Goal: Navigation & Orientation: Find specific page/section

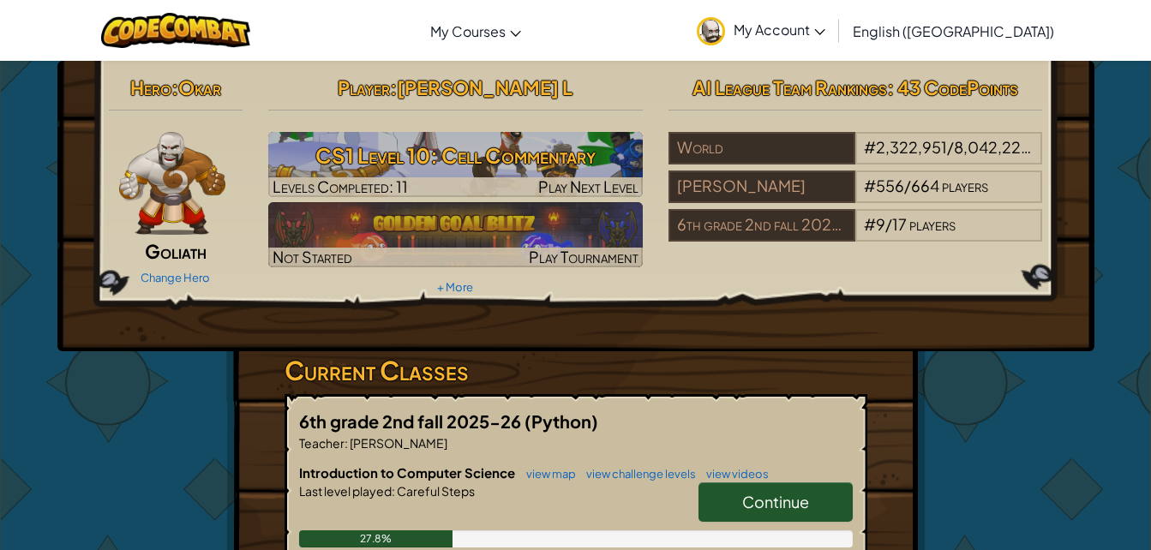
click at [1129, 482] on div "Hero : Okar Goliath Change Hero Player : [PERSON_NAME] L CS1 Level 10: Cell Com…" at bounding box center [575, 449] width 1151 height 778
click at [506, 30] on span "My Courses" at bounding box center [467, 31] width 75 height 18
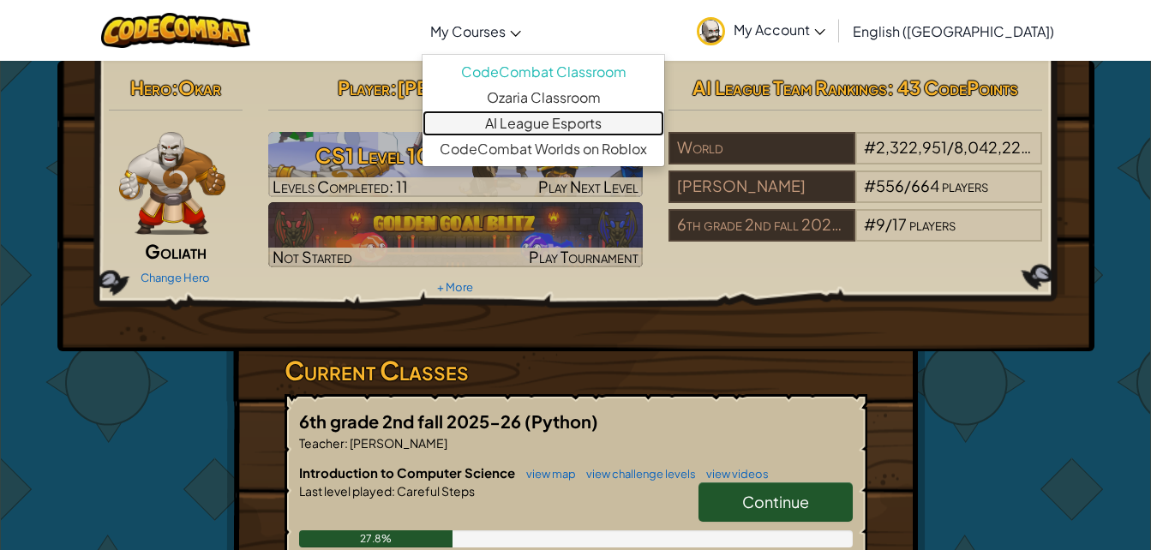
click at [645, 111] on link "AI League Esports" at bounding box center [544, 124] width 242 height 26
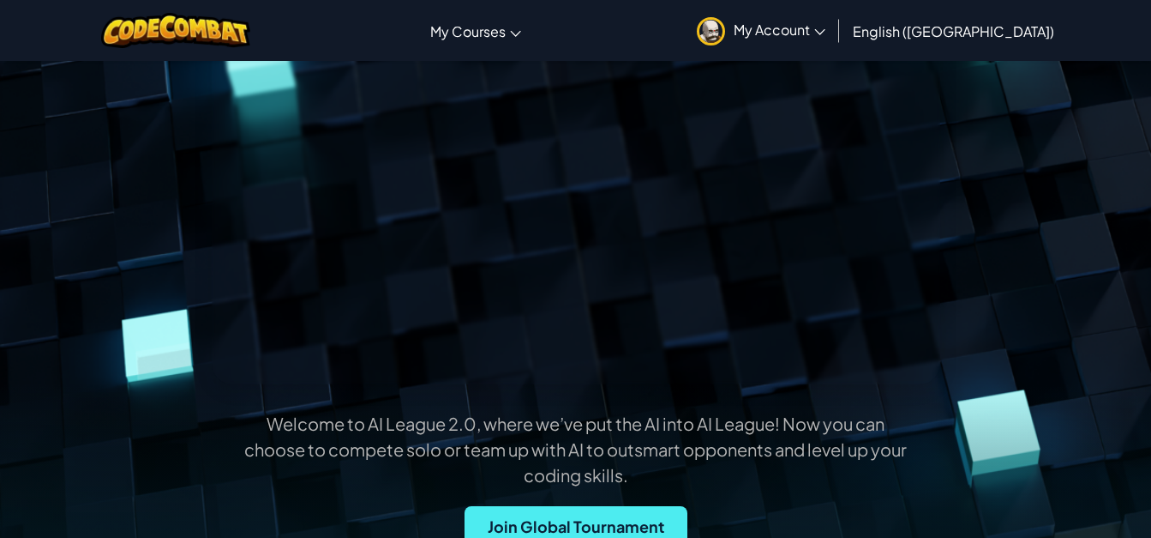
scroll to position [189, 0]
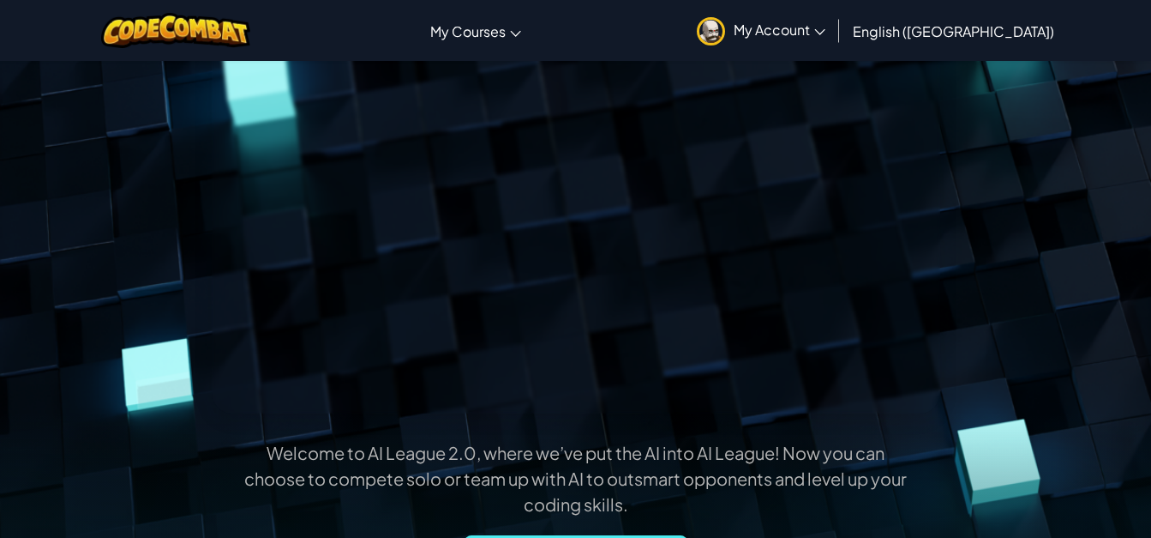
click at [826, 30] on span "My Account" at bounding box center [780, 30] width 92 height 18
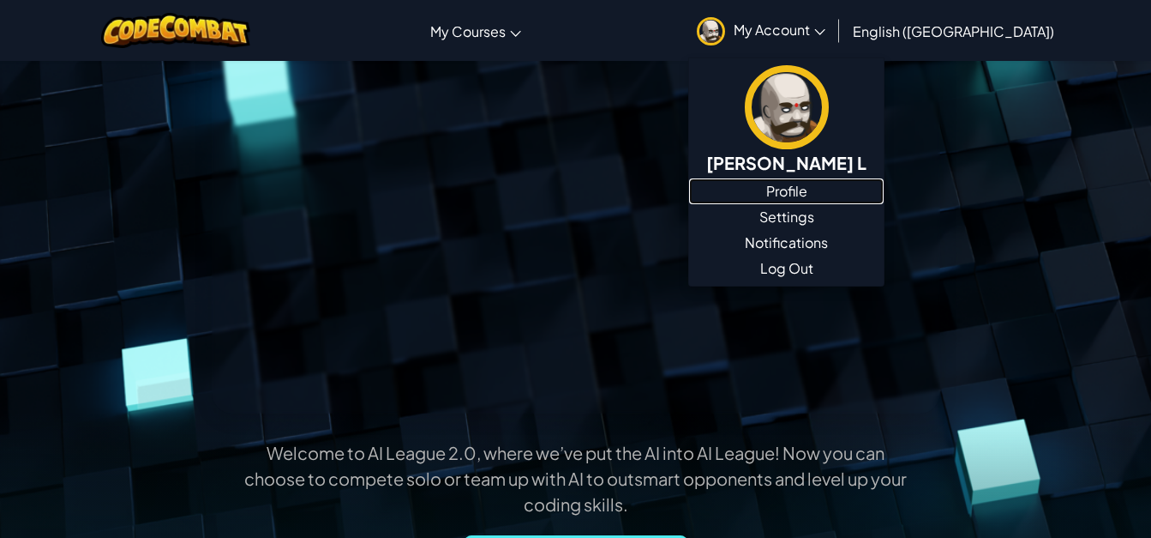
click at [872, 191] on link "Profile" at bounding box center [786, 191] width 195 height 26
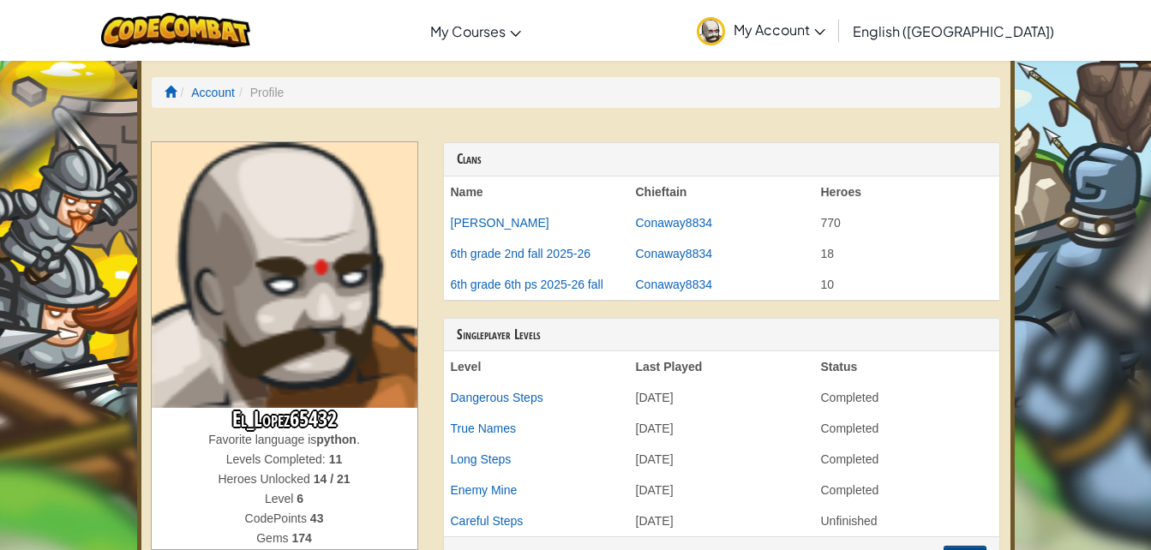
click at [521, 34] on icon at bounding box center [515, 34] width 11 height 6
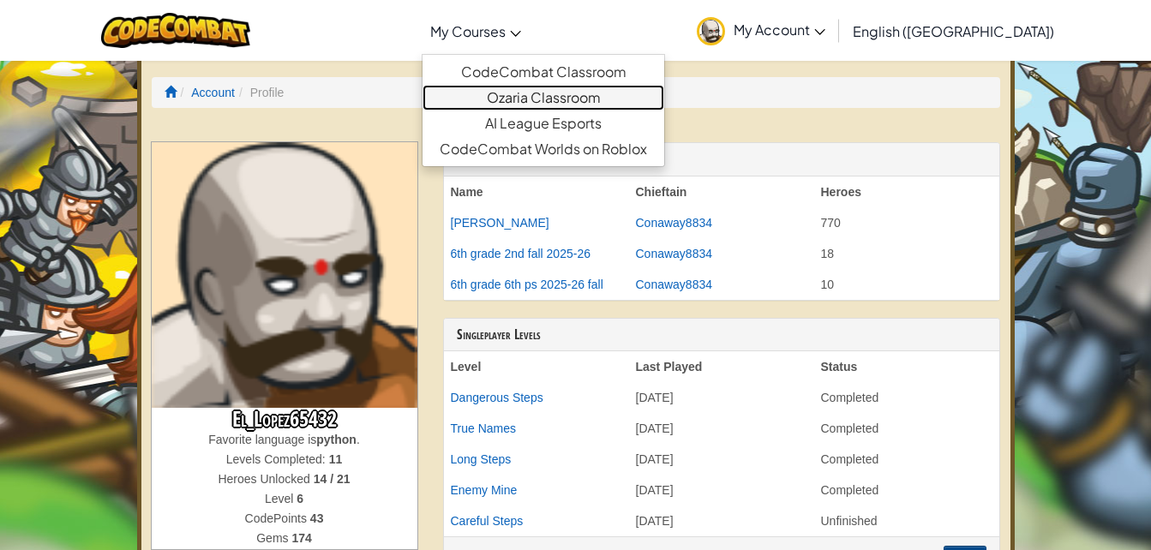
click at [643, 98] on link "Ozaria Classroom" at bounding box center [544, 98] width 242 height 26
